Goal: Task Accomplishment & Management: Manage account settings

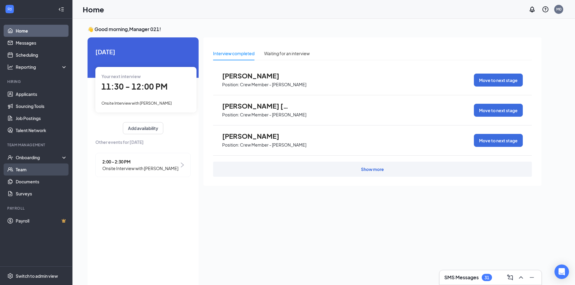
click at [44, 173] on link "Team" at bounding box center [42, 170] width 52 height 12
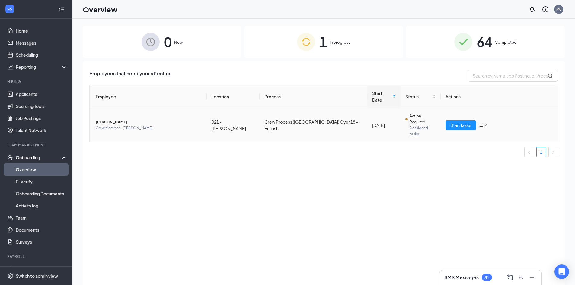
click at [480, 123] on icon "bars" at bounding box center [480, 125] width 5 height 5
click at [487, 152] on div "Remove from onboarding" at bounding box center [514, 152] width 65 height 6
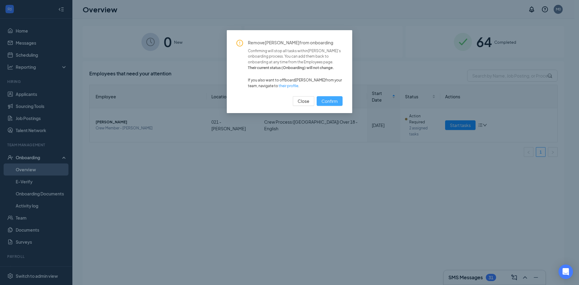
click at [333, 104] on span "Confirm" at bounding box center [330, 101] width 16 height 7
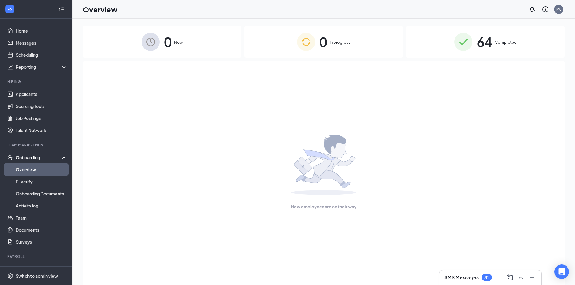
click at [502, 43] on span "Completed" at bounding box center [506, 42] width 22 height 6
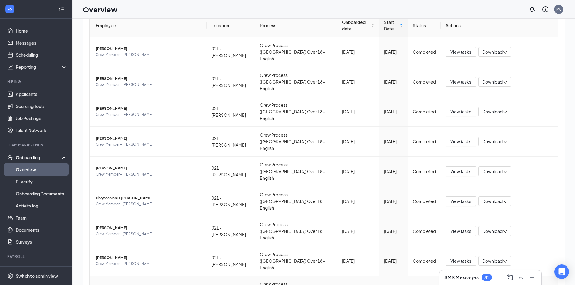
scroll to position [27, 0]
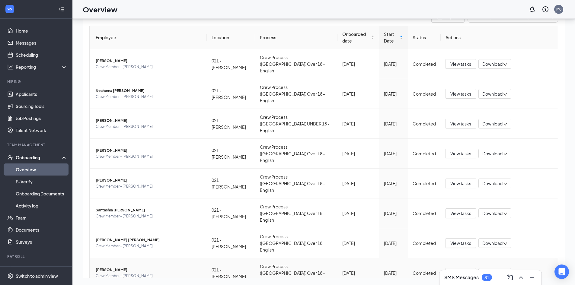
scroll to position [76, 0]
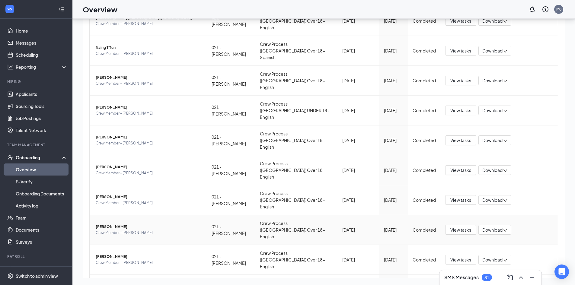
scroll to position [76, 0]
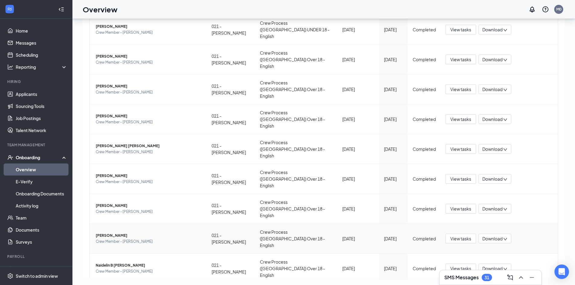
scroll to position [76, 0]
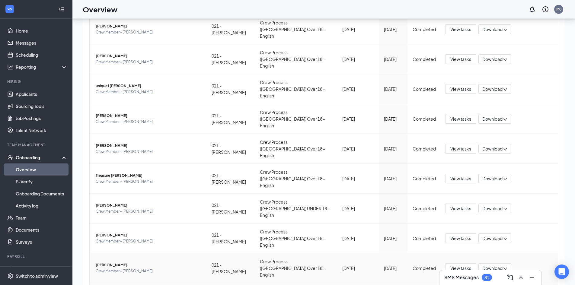
scroll to position [27, 0]
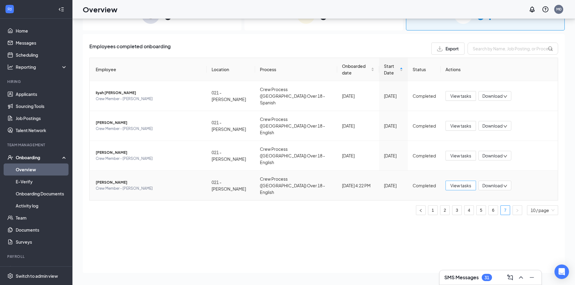
click at [473, 181] on button "View tasks" at bounding box center [460, 186] width 30 height 10
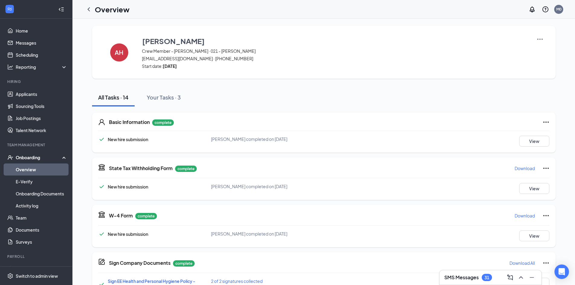
click at [538, 40] on img at bounding box center [539, 39] width 7 height 7
click at [177, 67] on strong "Thu Oct 9, 2025" at bounding box center [170, 65] width 14 height 5
click at [120, 54] on h4 "AH" at bounding box center [119, 52] width 9 height 4
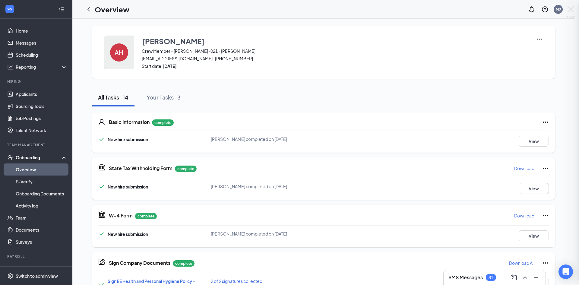
click at [120, 54] on div at bounding box center [289, 142] width 579 height 285
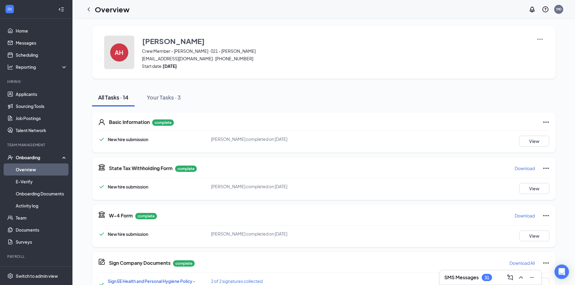
click at [120, 54] on h4 "AH" at bounding box center [119, 52] width 9 height 4
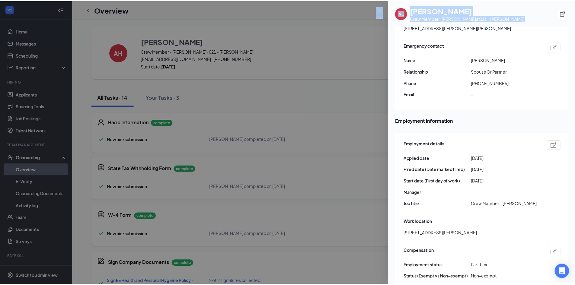
scroll to position [241, 0]
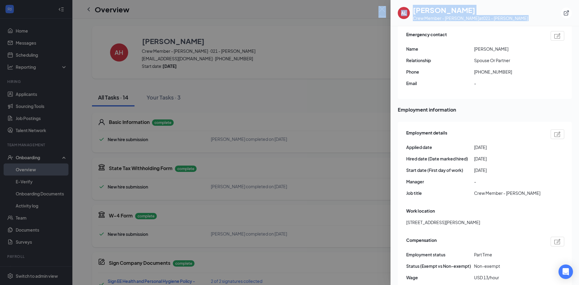
click at [555, 132] on img at bounding box center [558, 134] width 6 height 5
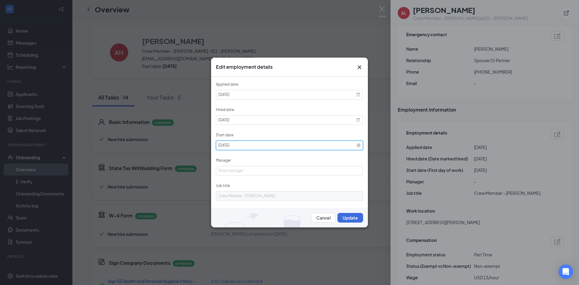
click at [233, 145] on input "2025-10-09" at bounding box center [289, 146] width 147 height 10
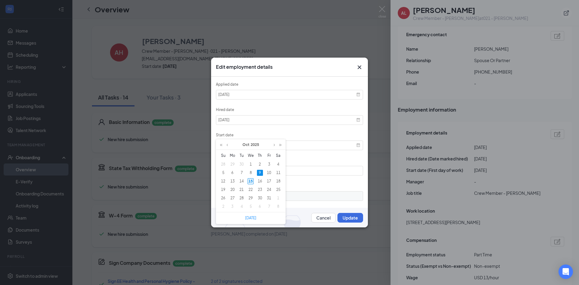
click at [250, 182] on div "15" at bounding box center [251, 181] width 6 height 6
type input "[DATE]"
click at [349, 218] on button "Update" at bounding box center [351, 218] width 26 height 10
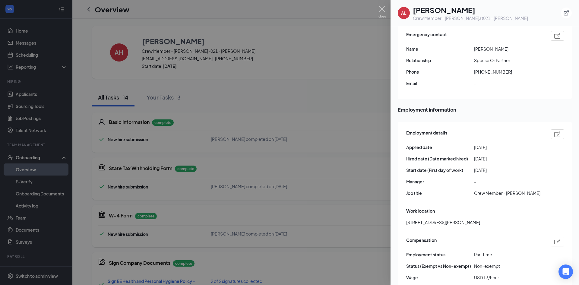
drag, startPoint x: 358, startPoint y: 93, endPoint x: 361, endPoint y: 83, distance: 10.0
click at [361, 83] on div at bounding box center [289, 142] width 579 height 285
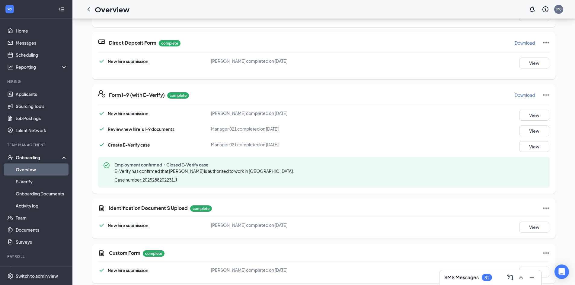
scroll to position [211, 0]
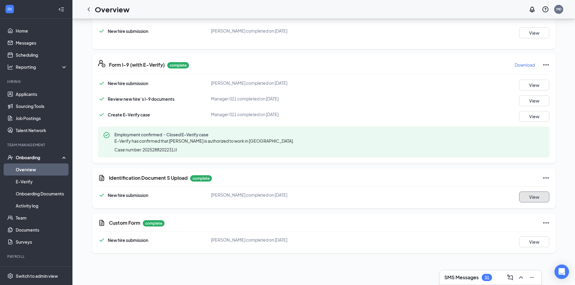
click at [536, 197] on button "View" at bounding box center [534, 197] width 30 height 11
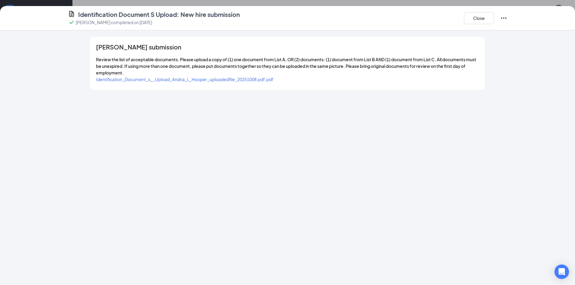
click at [207, 80] on span "Identification_Document_s__Upload_Andria_L_Hooper_uploadedfile_20251008.pdf.pdf" at bounding box center [184, 79] width 177 height 5
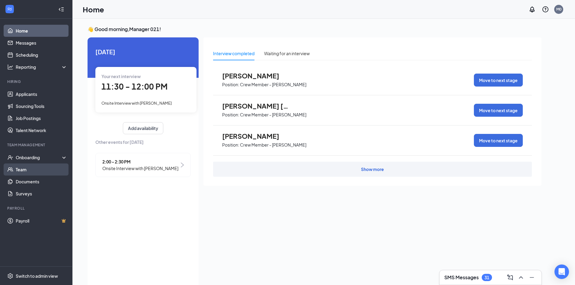
click at [37, 169] on link "Team" at bounding box center [42, 170] width 52 height 12
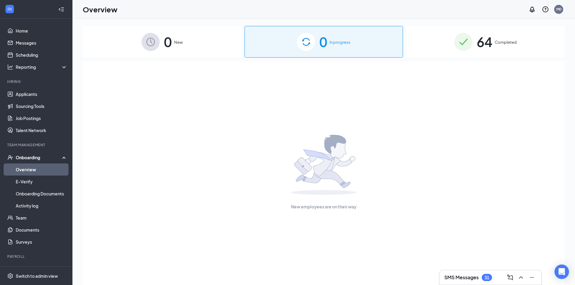
click at [489, 43] on span "64" at bounding box center [485, 41] width 16 height 21
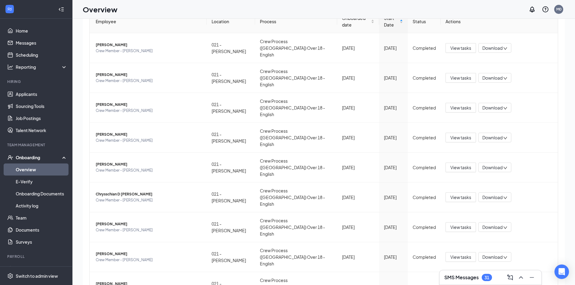
scroll to position [27, 0]
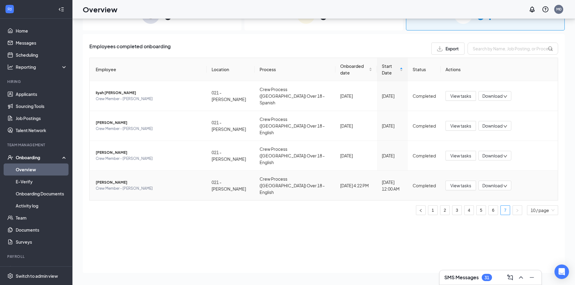
click at [106, 186] on span "Crew Member - [PERSON_NAME]" at bounding box center [149, 189] width 106 height 6
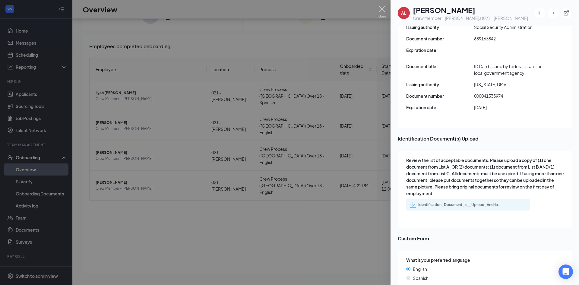
scroll to position [873, 0]
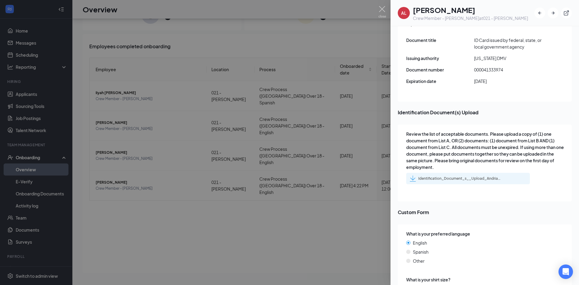
click at [456, 176] on div "Identification_Document_s__Upload_Andria_L_Hooper_uploadedfile_20251008.pdf.pdf" at bounding box center [461, 178] width 85 height 5
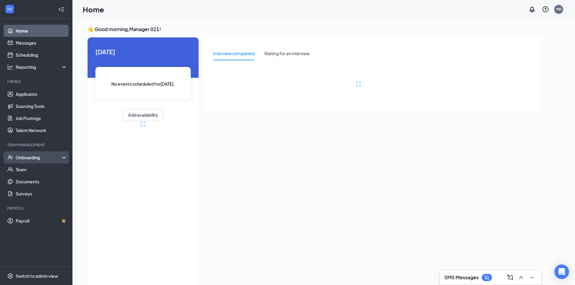
click at [31, 157] on div "Onboarding" at bounding box center [39, 158] width 46 height 6
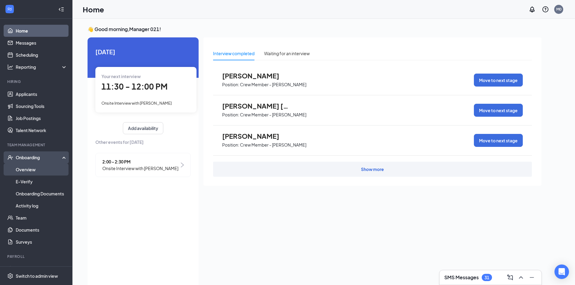
click at [30, 166] on link "Overview" at bounding box center [42, 170] width 52 height 12
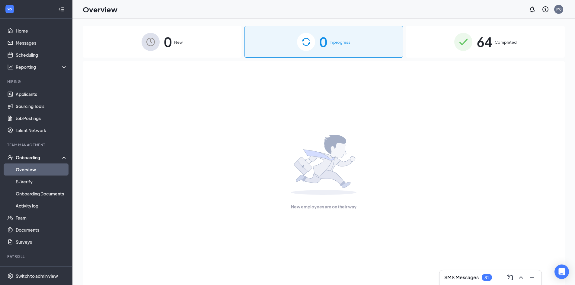
click at [506, 43] on span "Completed" at bounding box center [506, 42] width 22 height 6
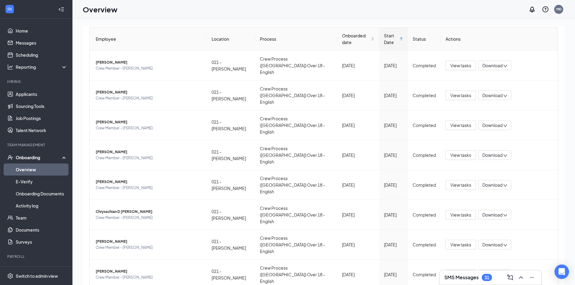
scroll to position [27, 0]
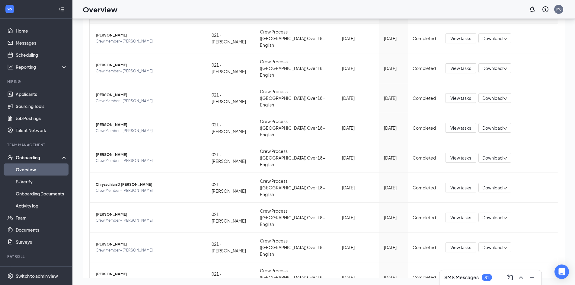
drag, startPoint x: 501, startPoint y: 246, endPoint x: 498, endPoint y: 245, distance: 3.2
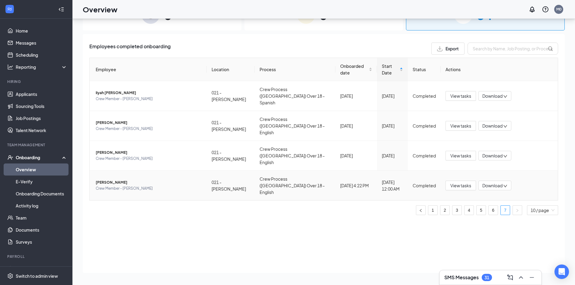
click at [113, 180] on span "[PERSON_NAME]" at bounding box center [149, 183] width 106 height 6
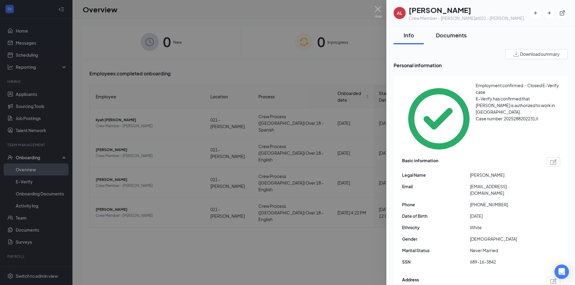
click at [453, 37] on div "Documents" at bounding box center [451, 35] width 31 height 8
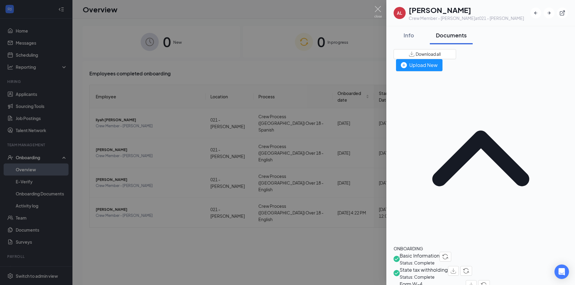
click at [35, 230] on div at bounding box center [287, 142] width 575 height 285
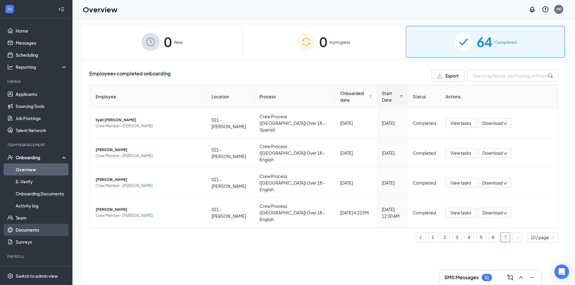
click at [29, 229] on link "Documents" at bounding box center [42, 230] width 52 height 12
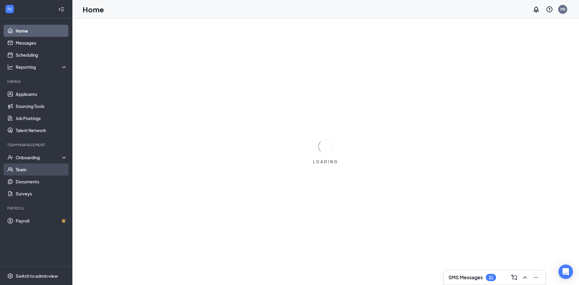
click at [31, 171] on link "Team" at bounding box center [42, 170] width 52 height 12
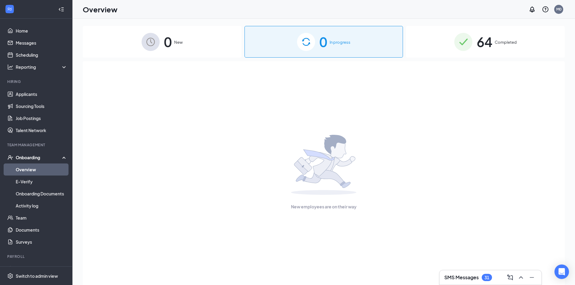
click at [504, 44] on span "Completed" at bounding box center [506, 42] width 22 height 6
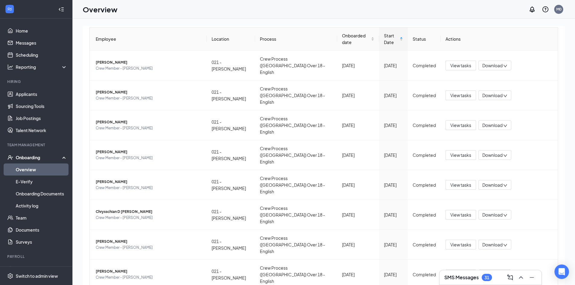
scroll to position [27, 0]
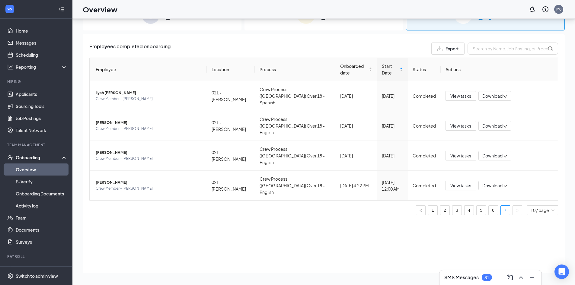
click at [86, 164] on div "Employees completed onboarding Export Employee Location Process Onboarded date …" at bounding box center [324, 153] width 482 height 239
click at [109, 186] on span "Crew Member - [PERSON_NAME]" at bounding box center [149, 189] width 106 height 6
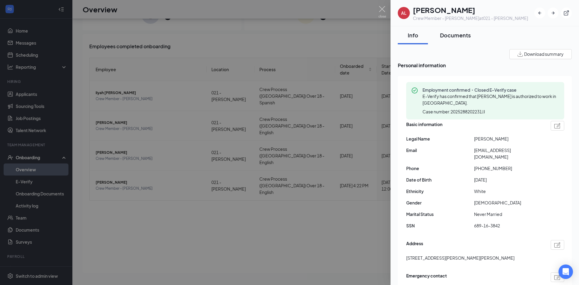
click at [453, 36] on div "Documents" at bounding box center [455, 35] width 31 height 8
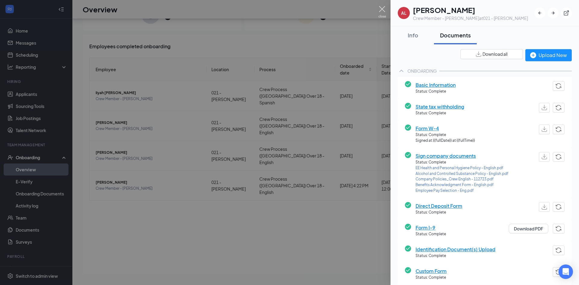
click at [380, 8] on img at bounding box center [383, 12] width 8 height 12
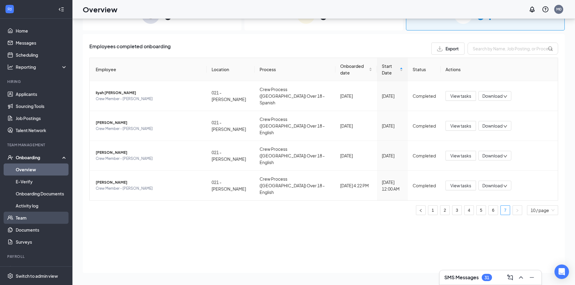
click at [27, 218] on link "Team" at bounding box center [42, 218] width 52 height 12
